Goal: Find specific page/section: Find specific page/section

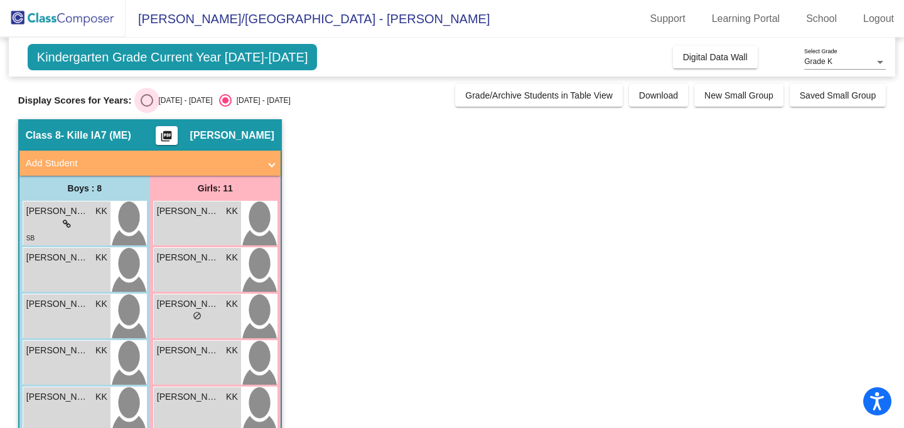
click at [147, 98] on div "Select an option" at bounding box center [147, 100] width 13 height 13
click at [147, 107] on input "[DATE] - [DATE]" at bounding box center [146, 107] width 1 height 1
radio input "true"
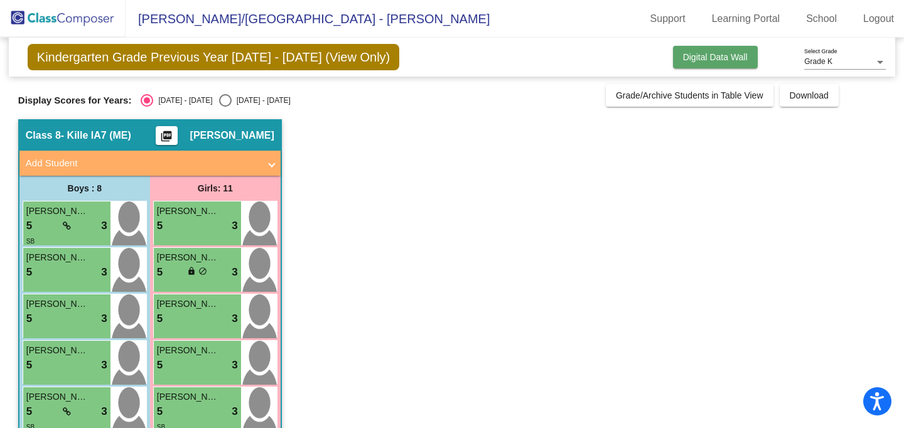
click at [717, 60] on span "Digital Data Wall" at bounding box center [715, 57] width 65 height 10
